Goal: Information Seeking & Learning: Learn about a topic

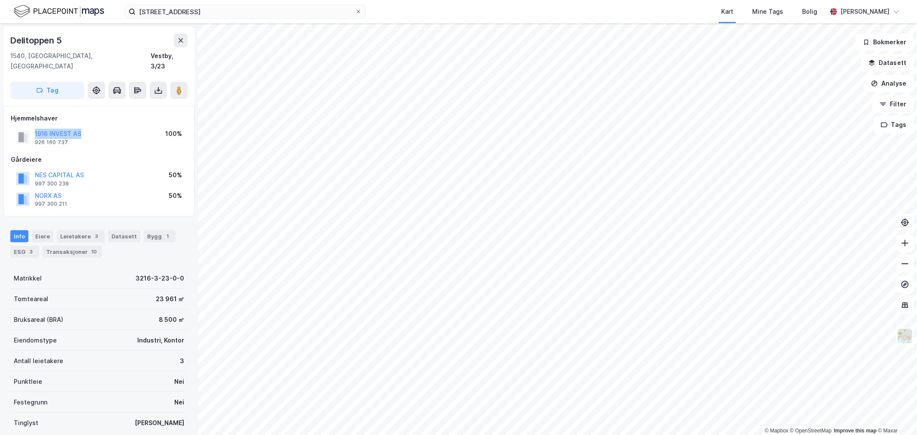
scroll to position [0, 0]
click at [225, 12] on input "[STREET_ADDRESS]" at bounding box center [246, 11] width 220 height 13
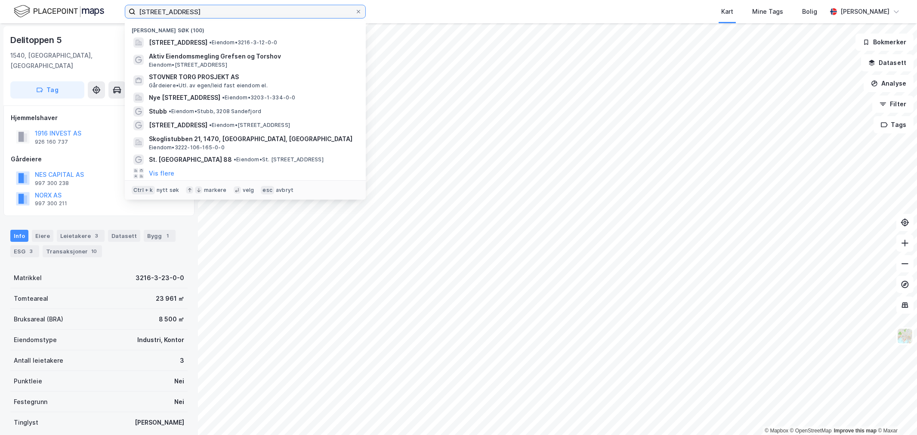
click at [225, 12] on input "[STREET_ADDRESS]" at bounding box center [246, 11] width 220 height 13
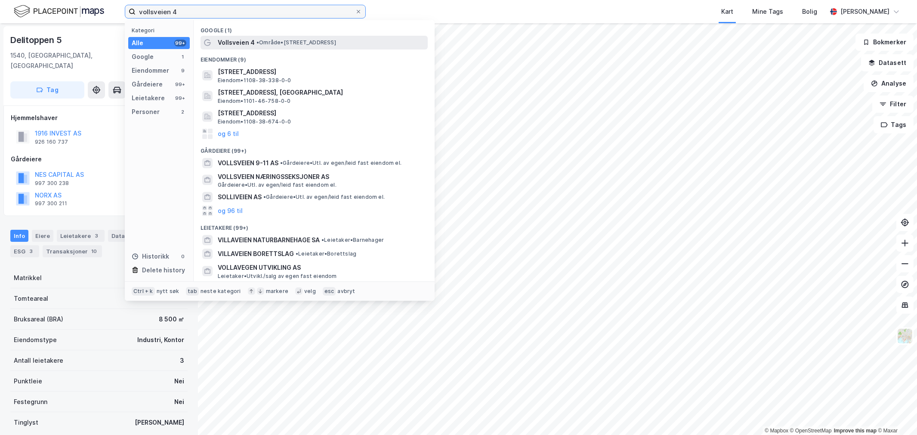
type input "vollsveien 4"
click at [323, 42] on span "• Område • [STREET_ADDRESS]" at bounding box center [297, 42] width 80 height 7
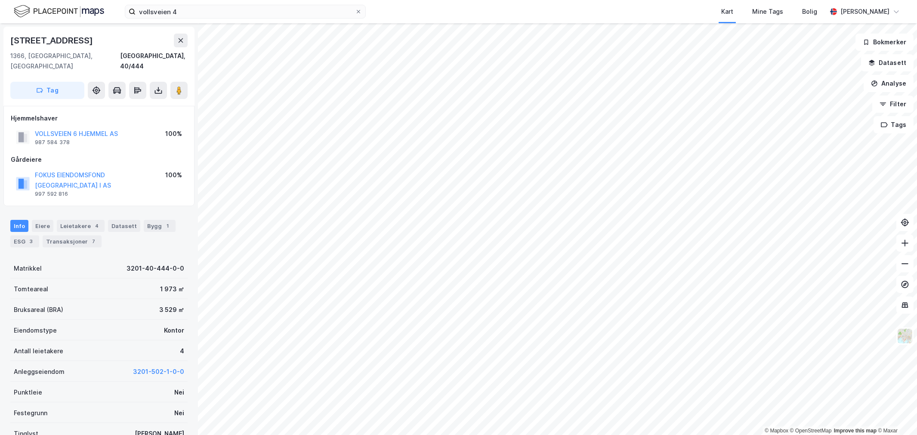
scroll to position [0, 0]
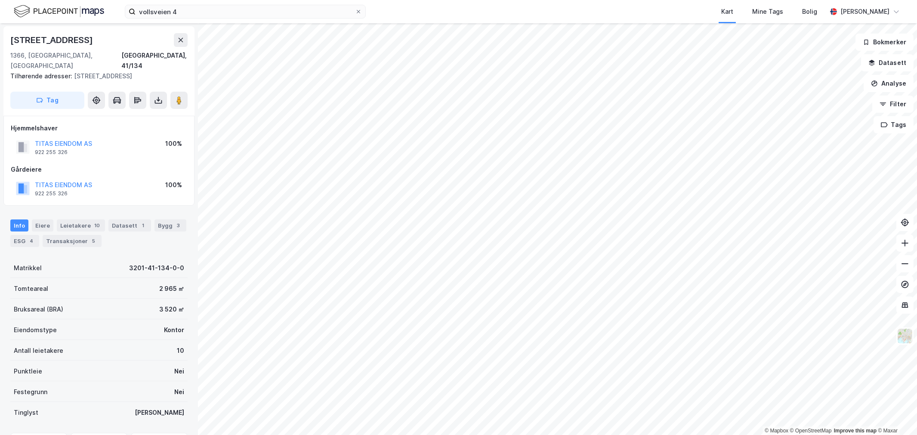
scroll to position [0, 0]
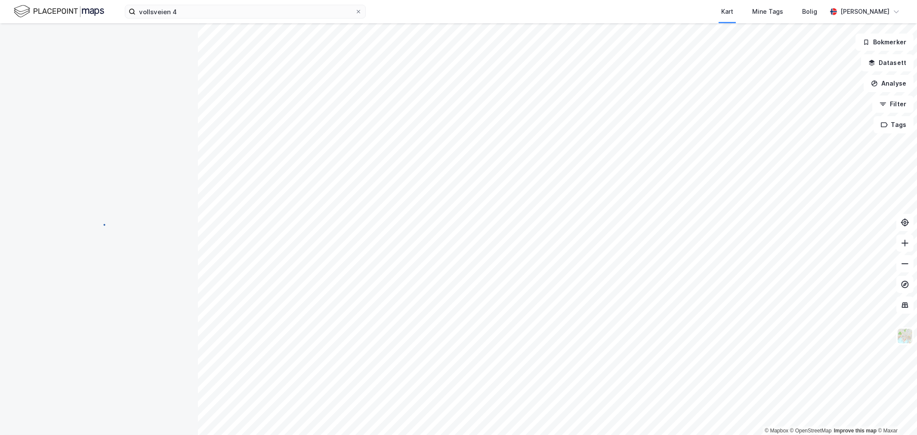
scroll to position [0, 0]
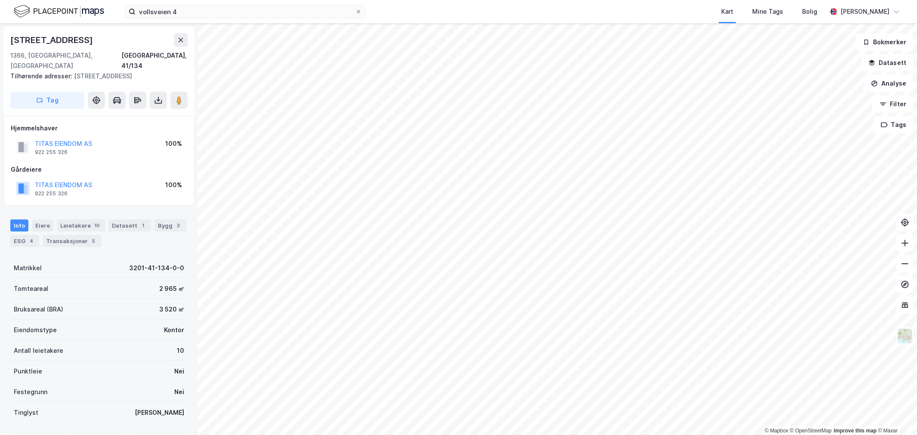
scroll to position [0, 0]
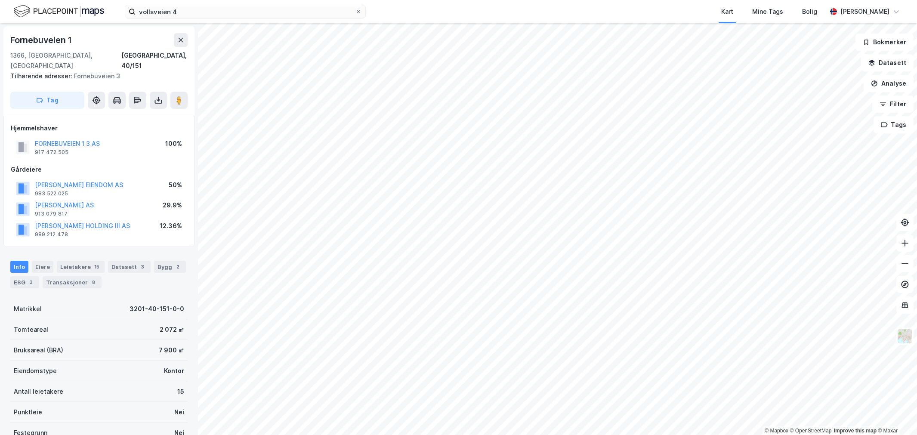
scroll to position [0, 0]
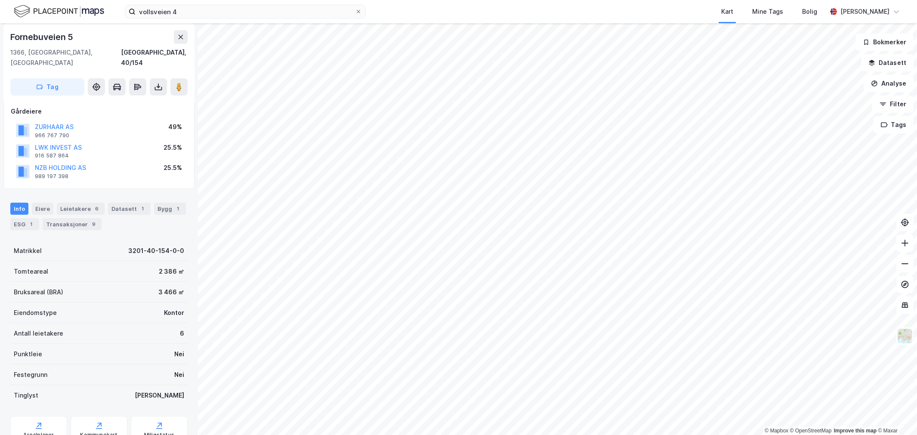
scroll to position [44, 0]
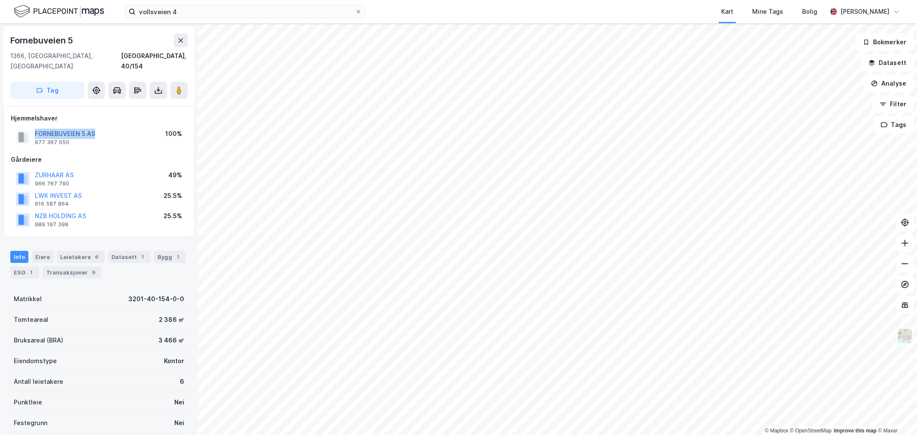
drag, startPoint x: 102, startPoint y: 124, endPoint x: 35, endPoint y: 123, distance: 66.7
click at [35, 127] on div "FORNEBUVEIEN 5 AS 977 367 050 100%" at bounding box center [99, 137] width 176 height 21
